Goal: Information Seeking & Learning: Learn about a topic

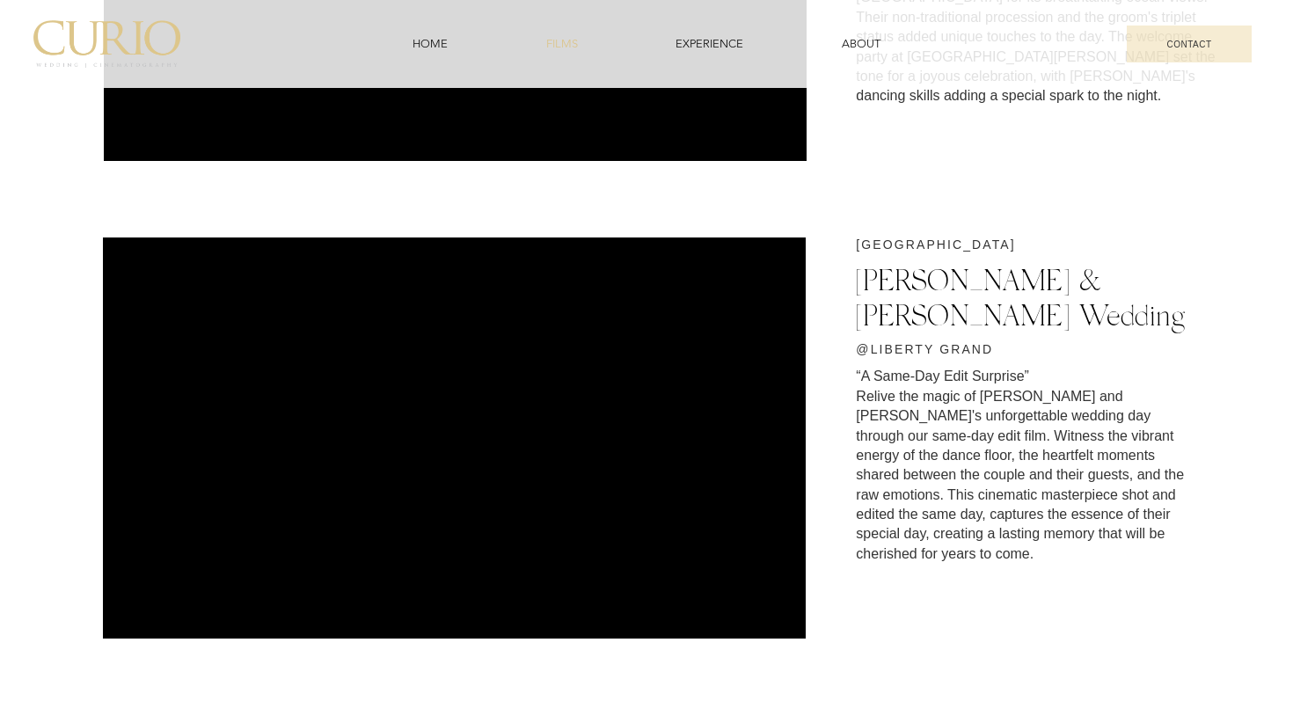
scroll to position [1365, 0]
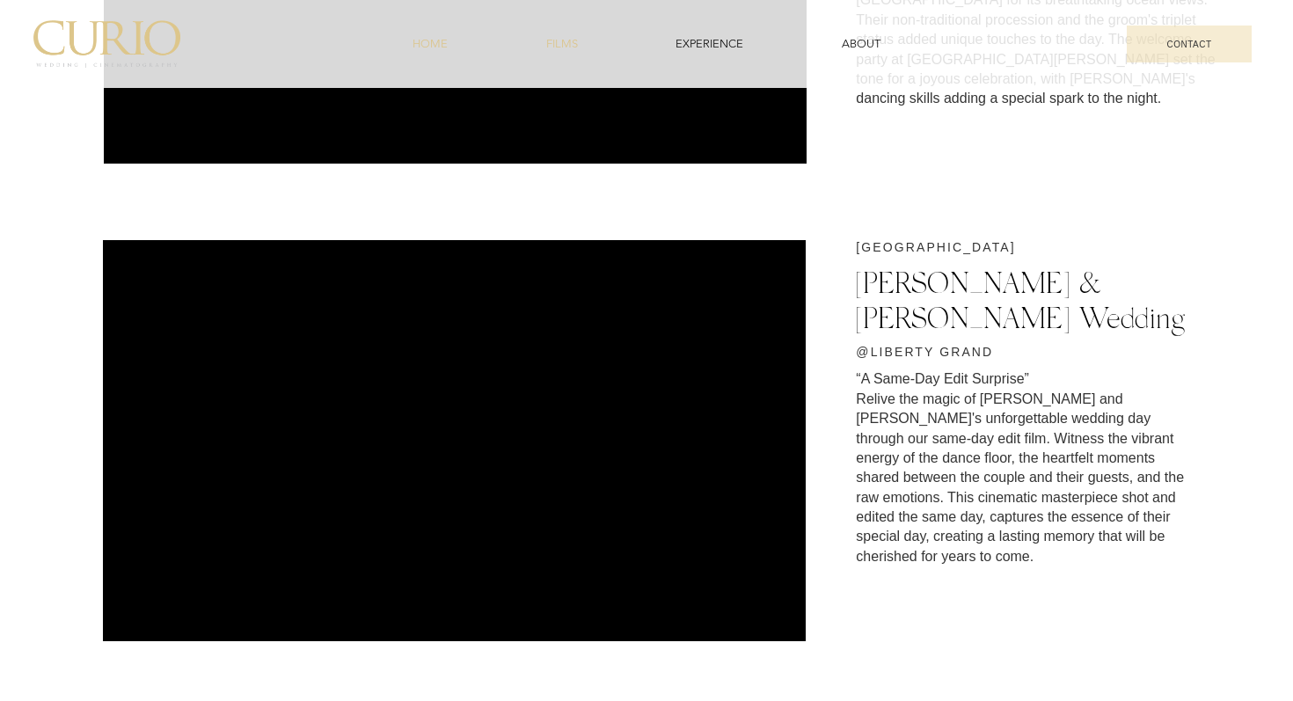
click at [426, 44] on span "HOME" at bounding box center [429, 44] width 35 height 16
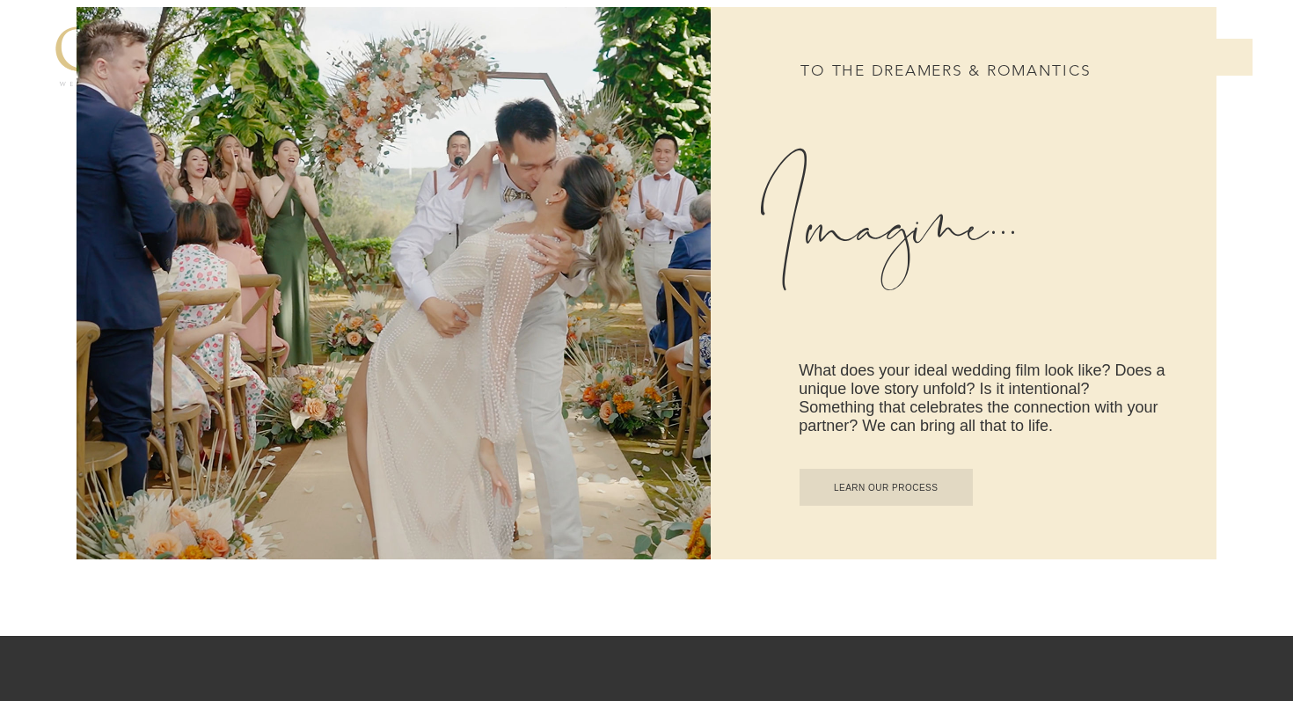
scroll to position [907, 0]
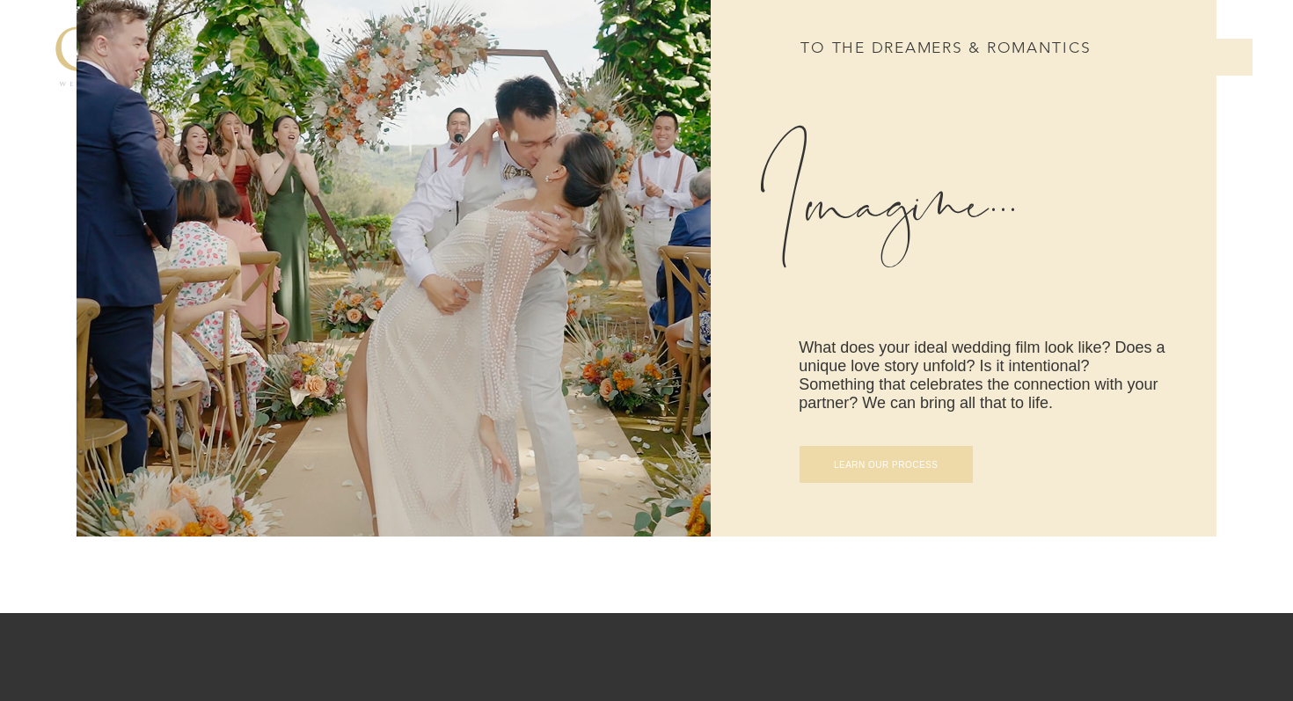
click at [834, 460] on span "LEARN OUR PROCESS" at bounding box center [886, 465] width 105 height 10
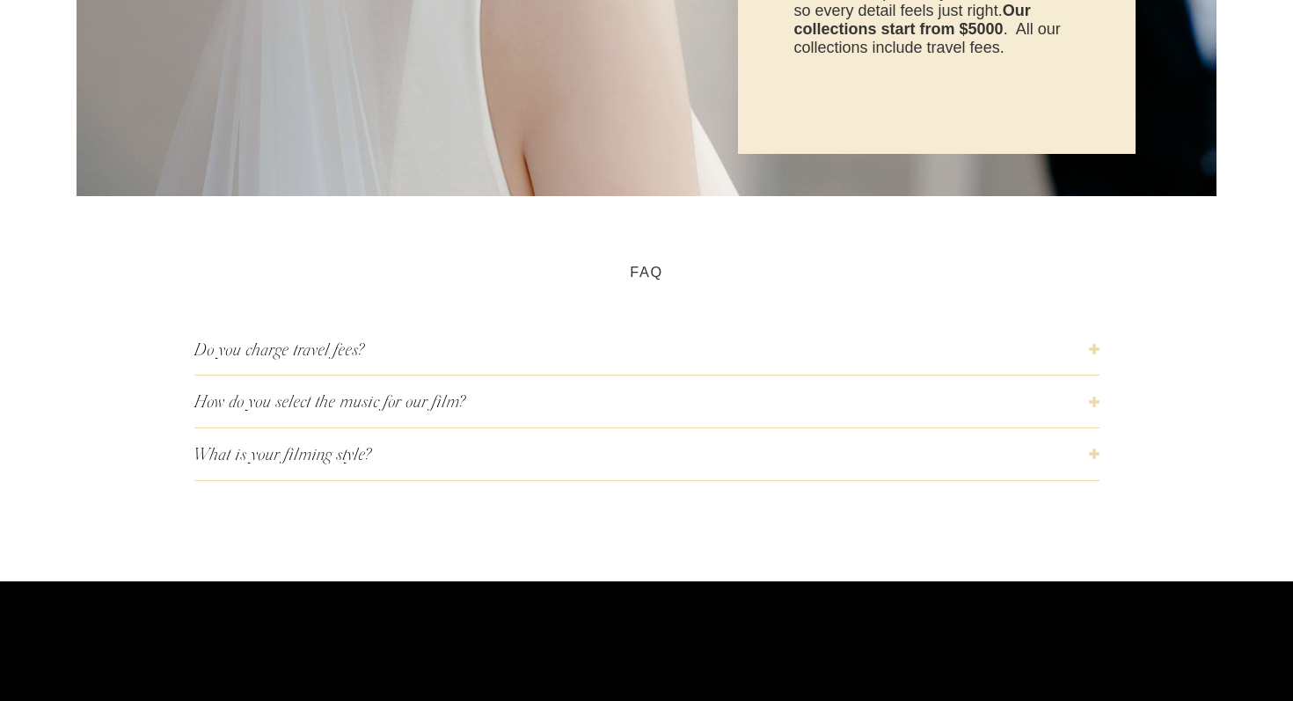
scroll to position [4673, 0]
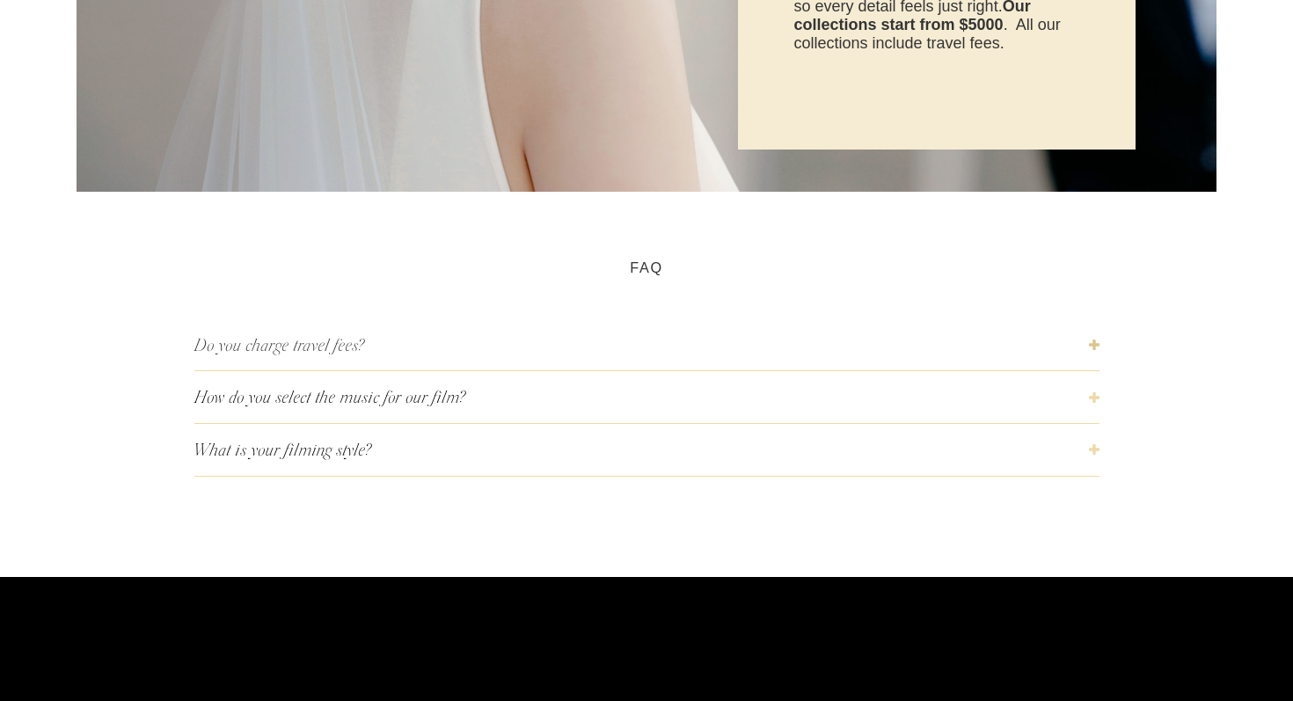
click at [1097, 342] on icon "button" at bounding box center [1094, 344] width 11 height 11
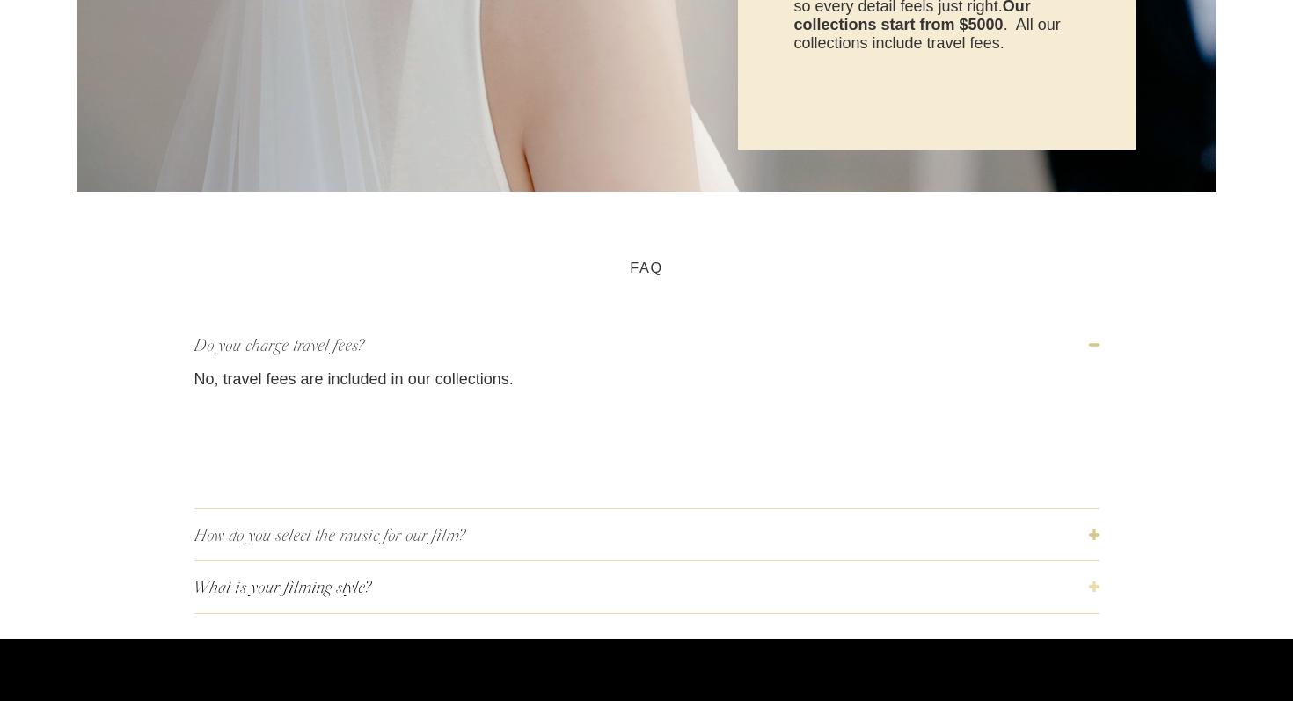
click at [1090, 536] on icon "button" at bounding box center [1094, 534] width 11 height 11
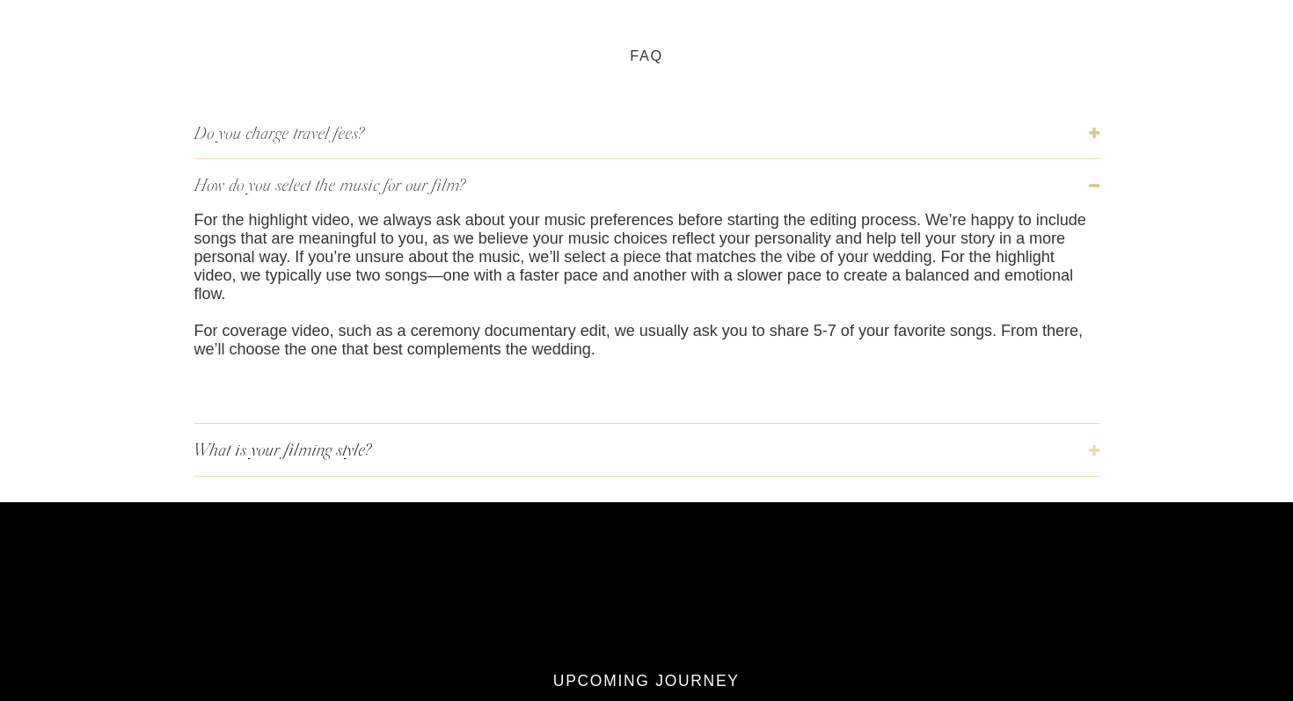
scroll to position [4887, 0]
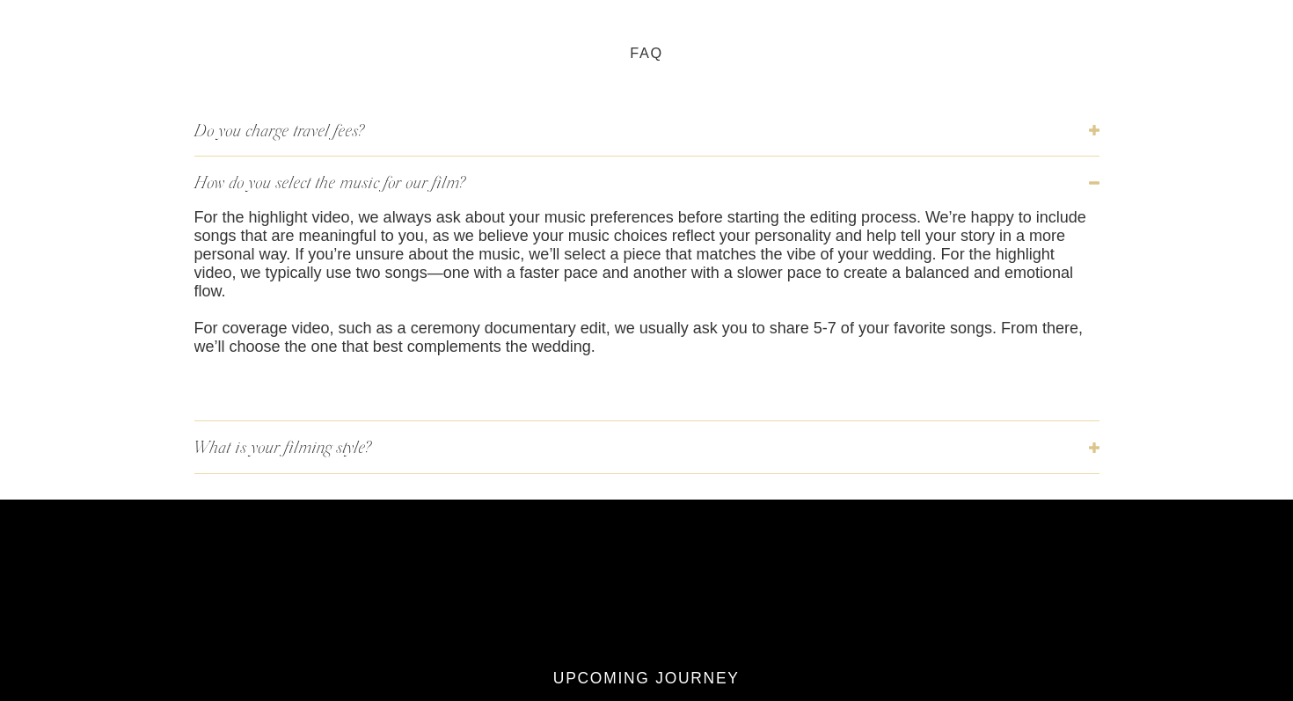
click at [1087, 459] on span "What is your filming style?" at bounding box center [641, 447] width 894 height 24
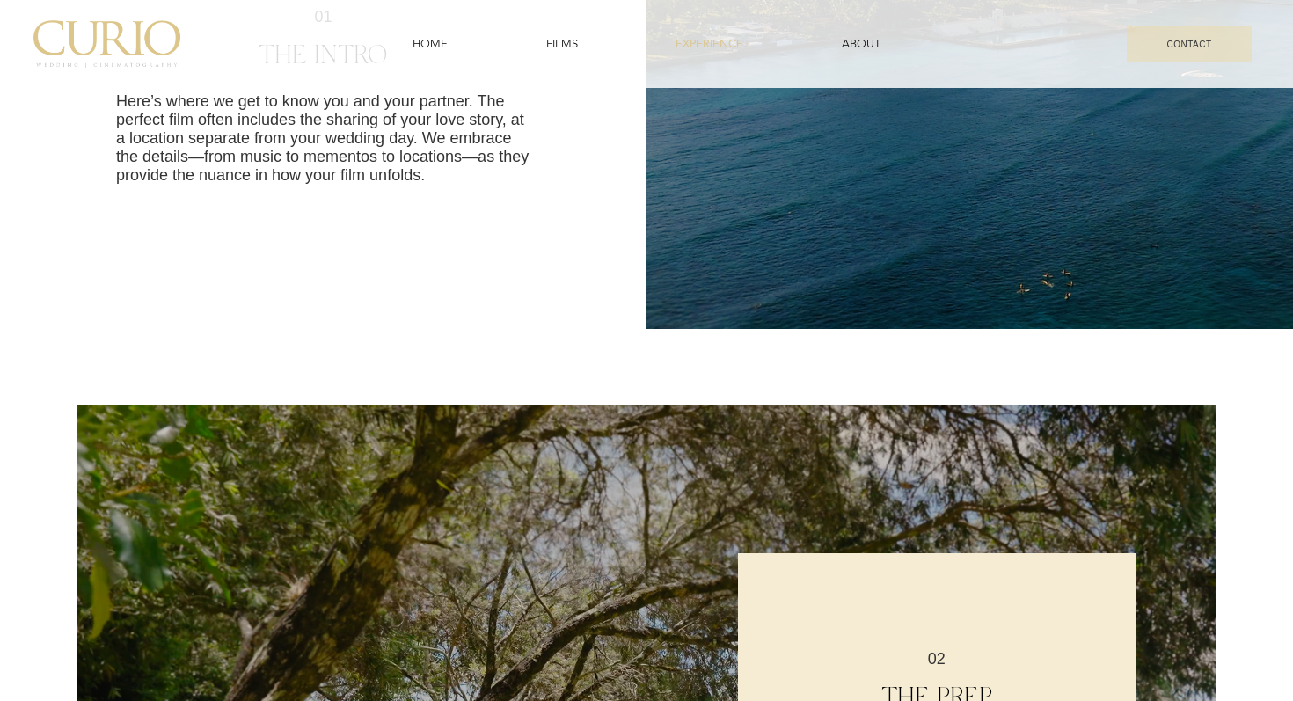
scroll to position [737, 0]
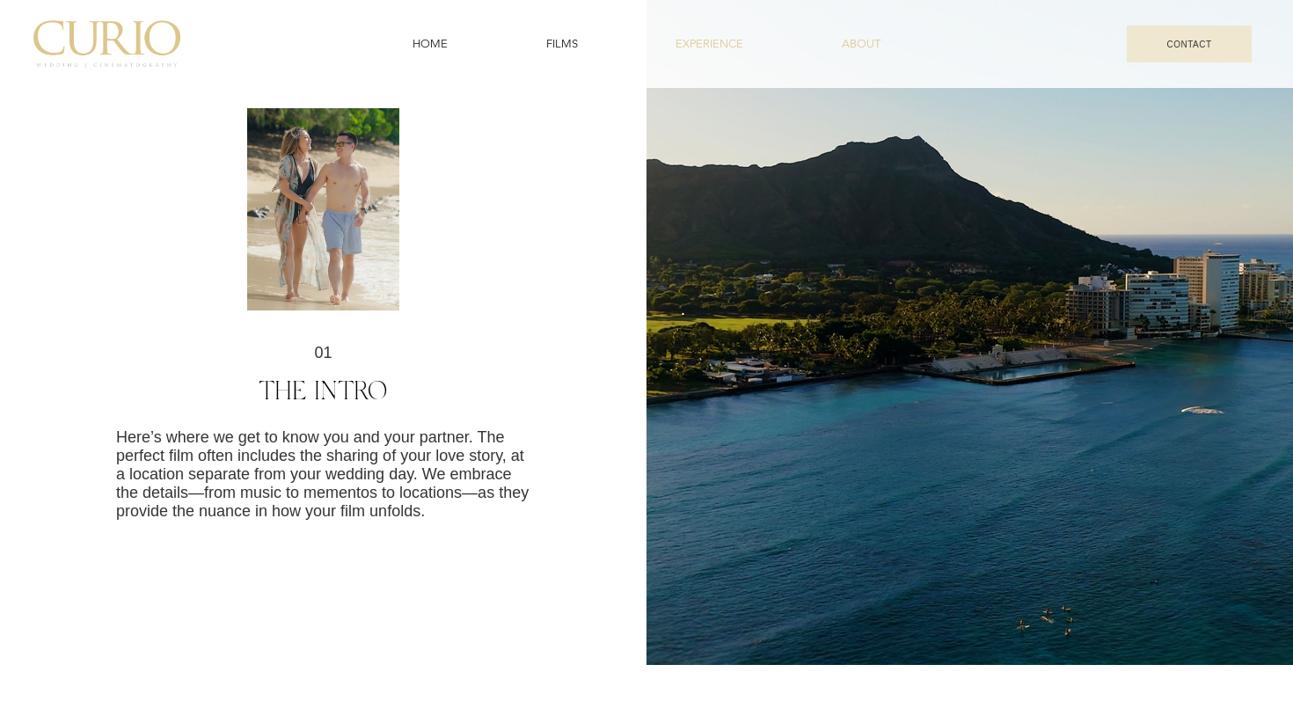
click at [865, 50] on span "ABOUT" at bounding box center [861, 44] width 39 height 16
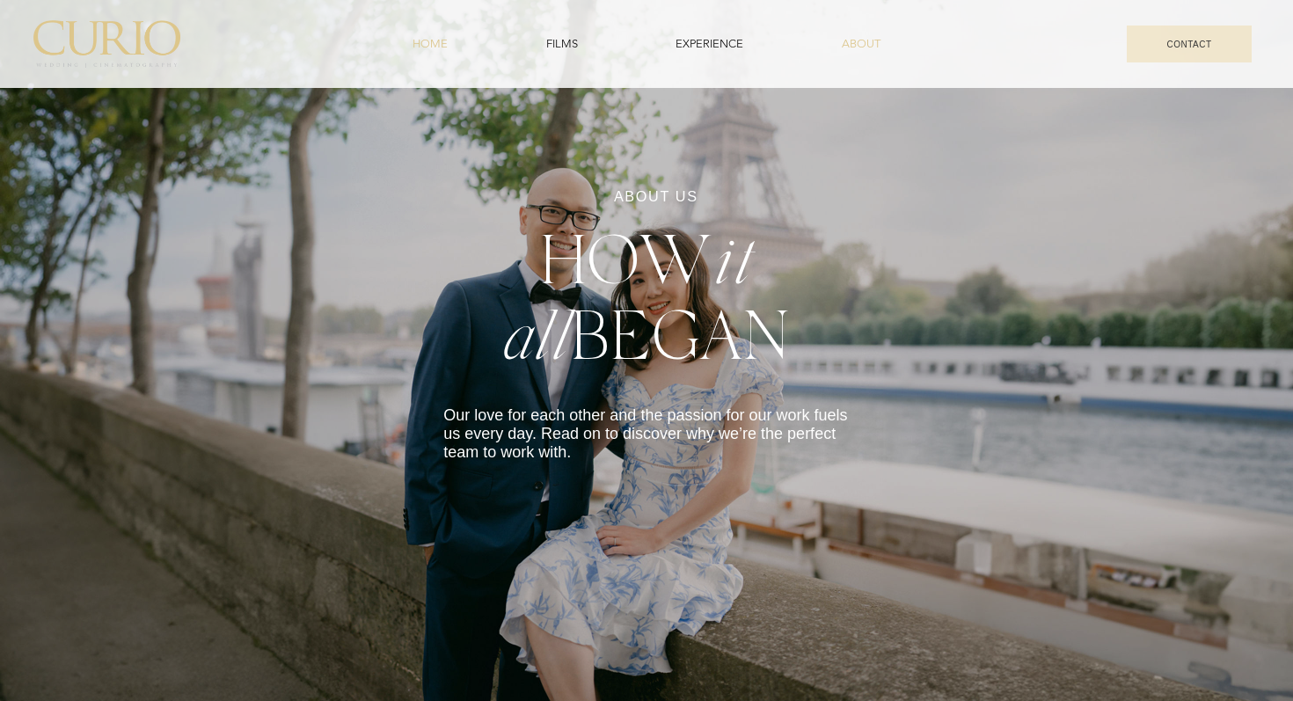
click at [441, 47] on span "HOME" at bounding box center [429, 44] width 35 height 16
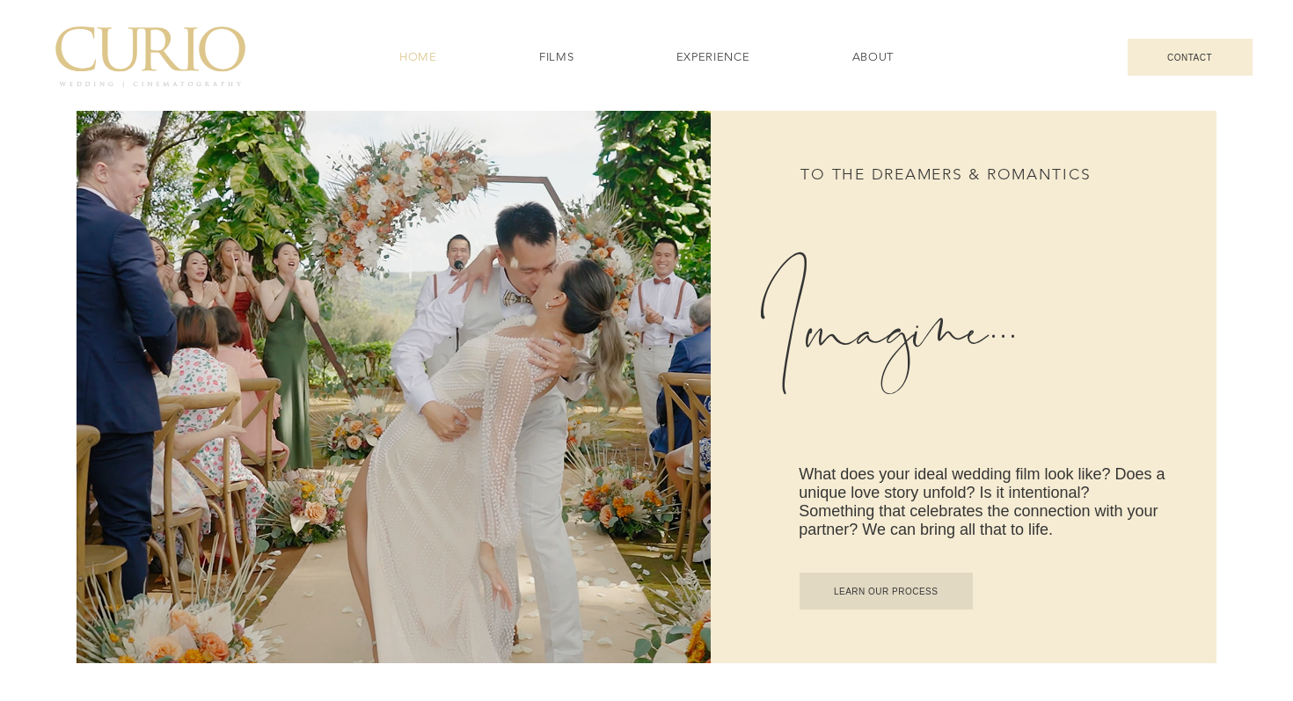
scroll to position [783, 0]
